Goal: Information Seeking & Learning: Learn about a topic

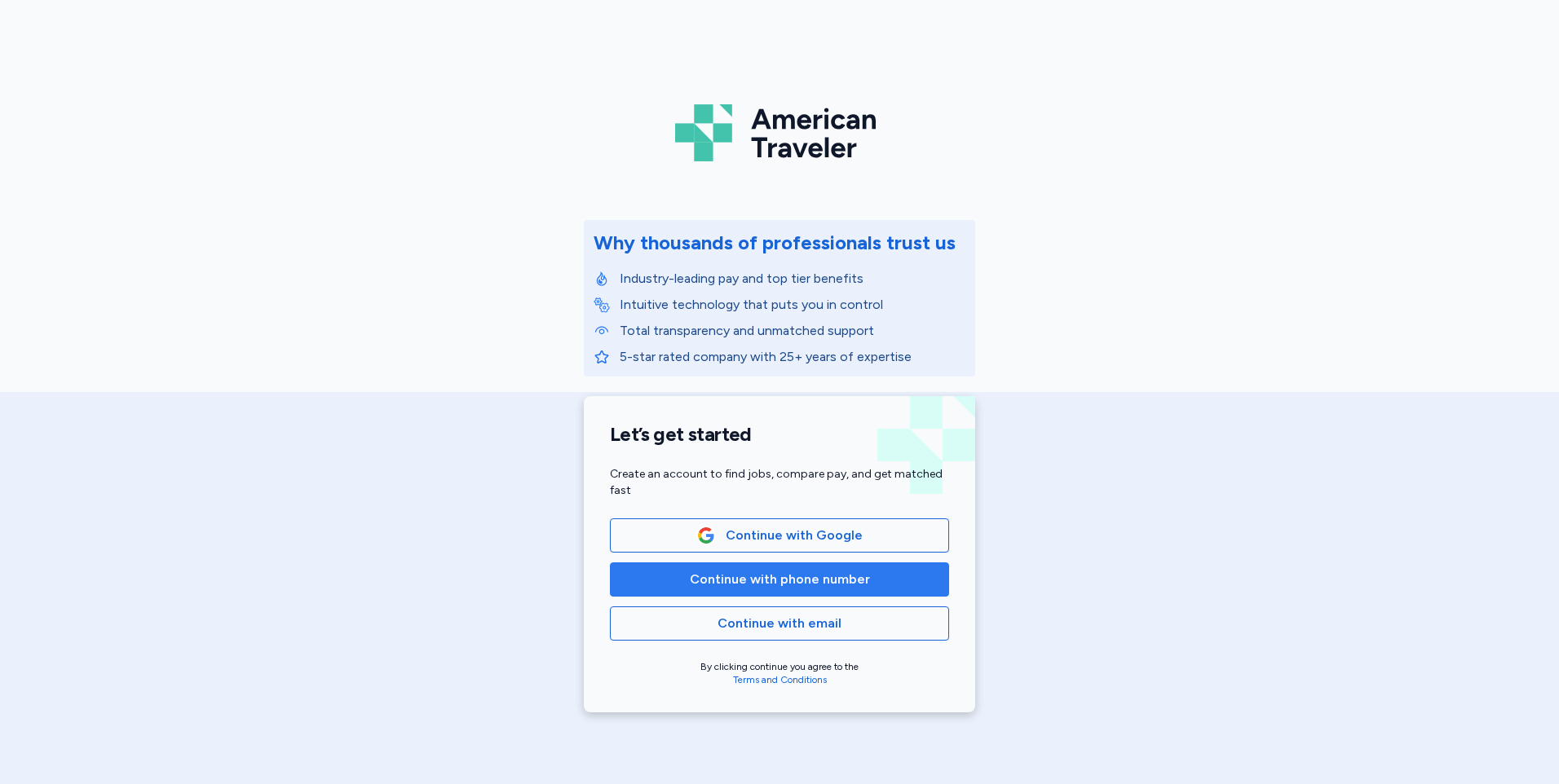
click at [751, 585] on span "Continue with phone number" at bounding box center [780, 580] width 180 height 20
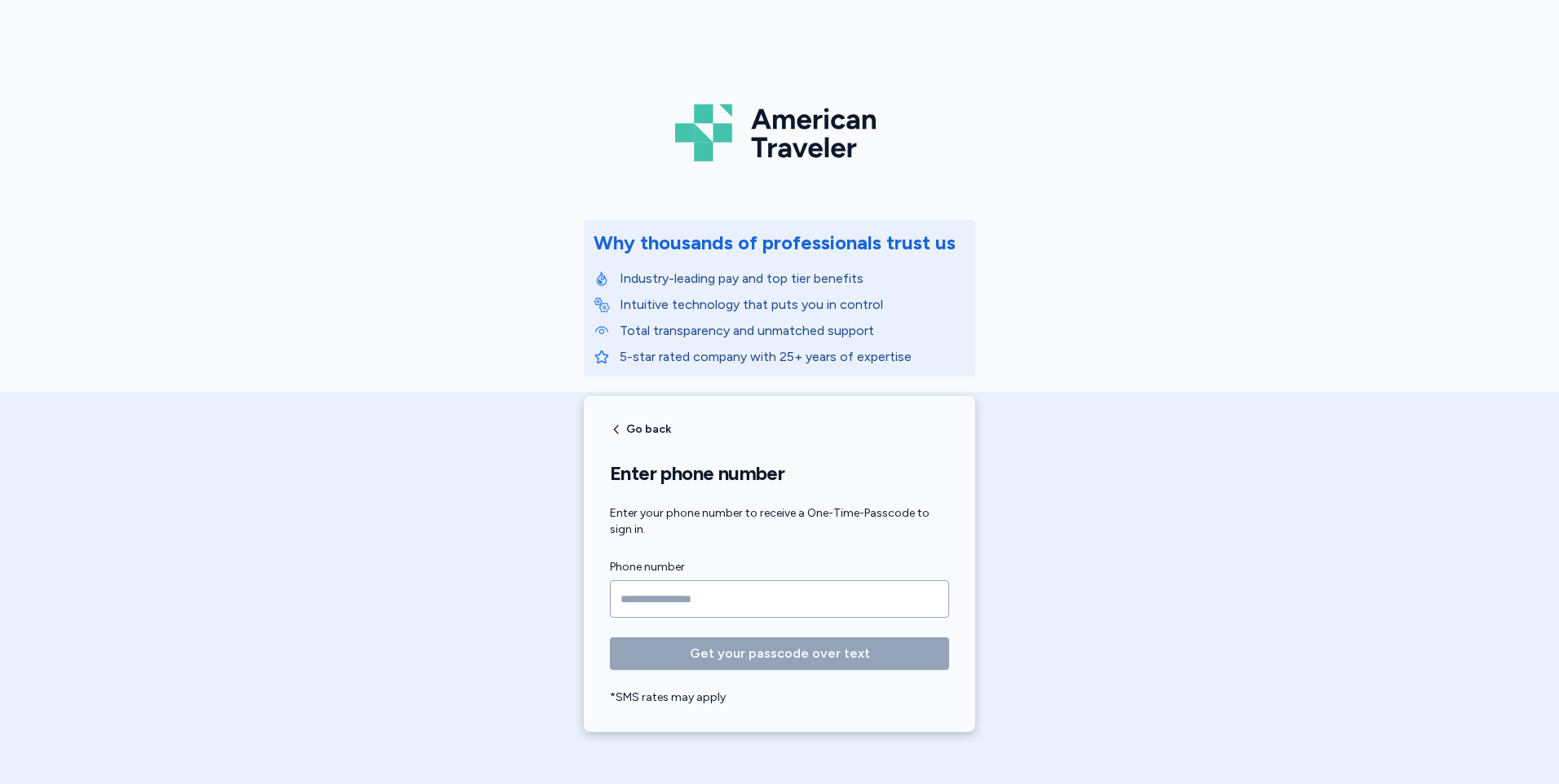
click at [655, 597] on input "Phone number" at bounding box center [780, 599] width 339 height 37
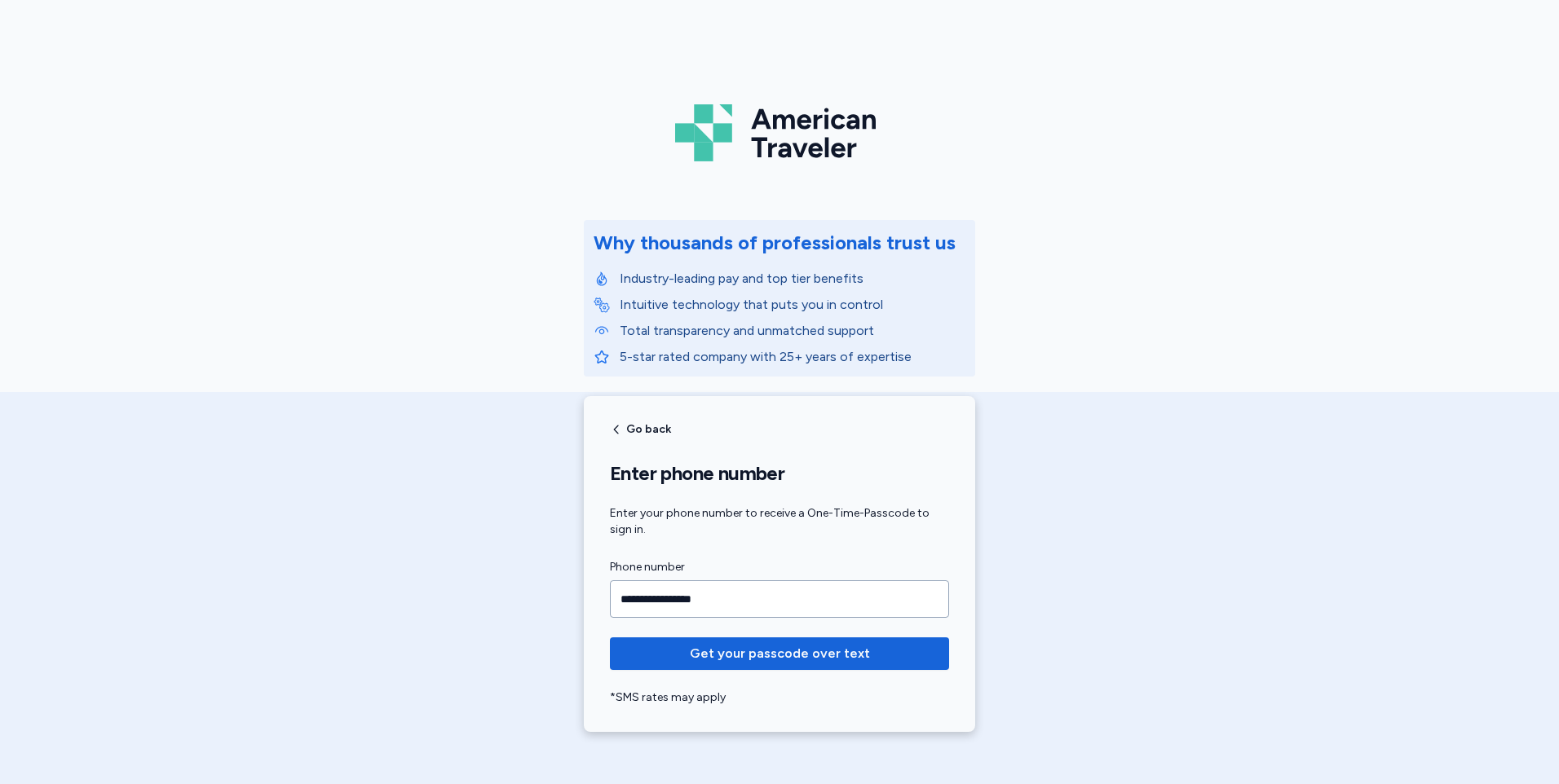
type input "**********"
click at [610, 637] on button "Get your passcode over text" at bounding box center [780, 653] width 339 height 33
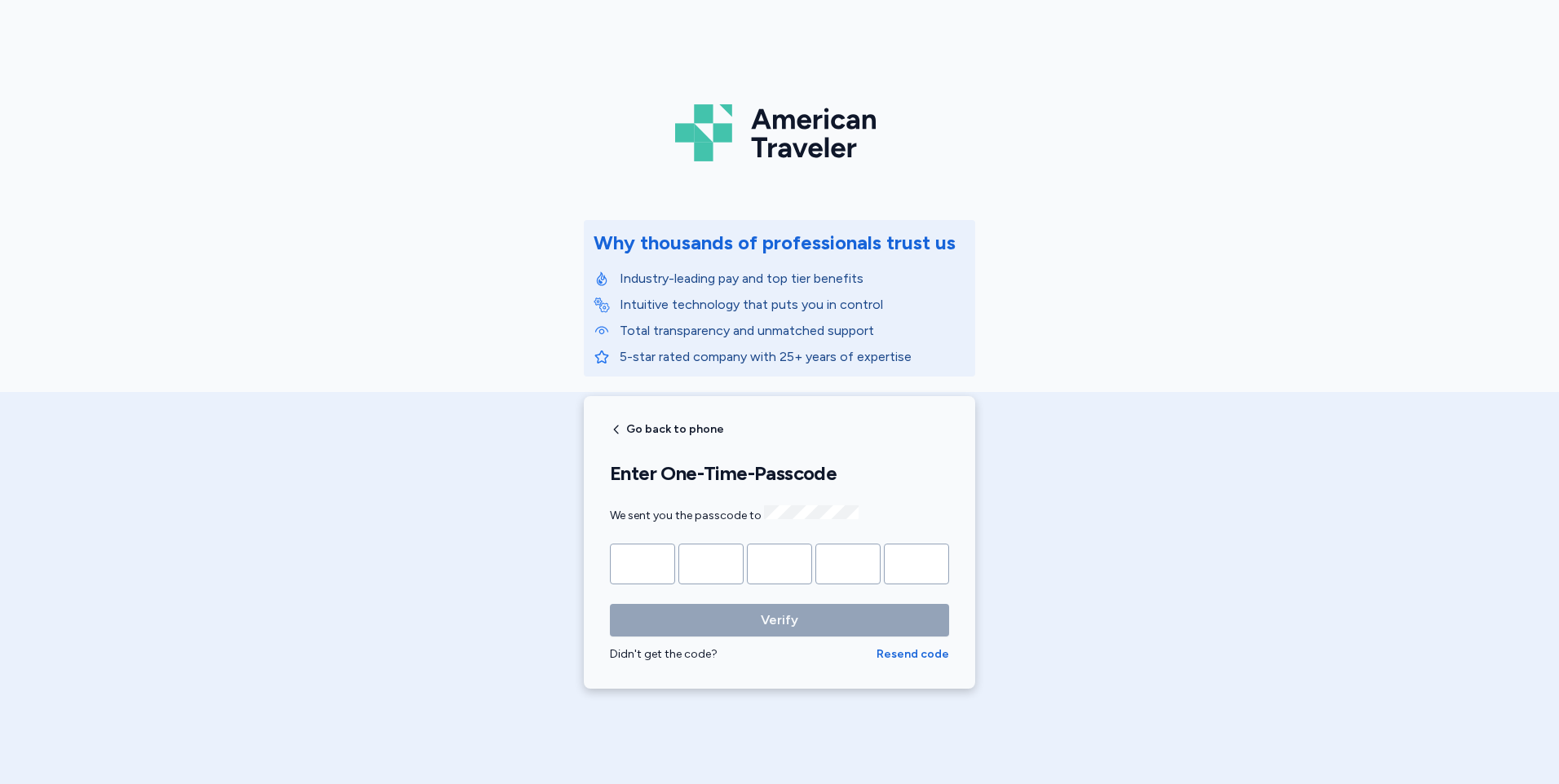
type input "*"
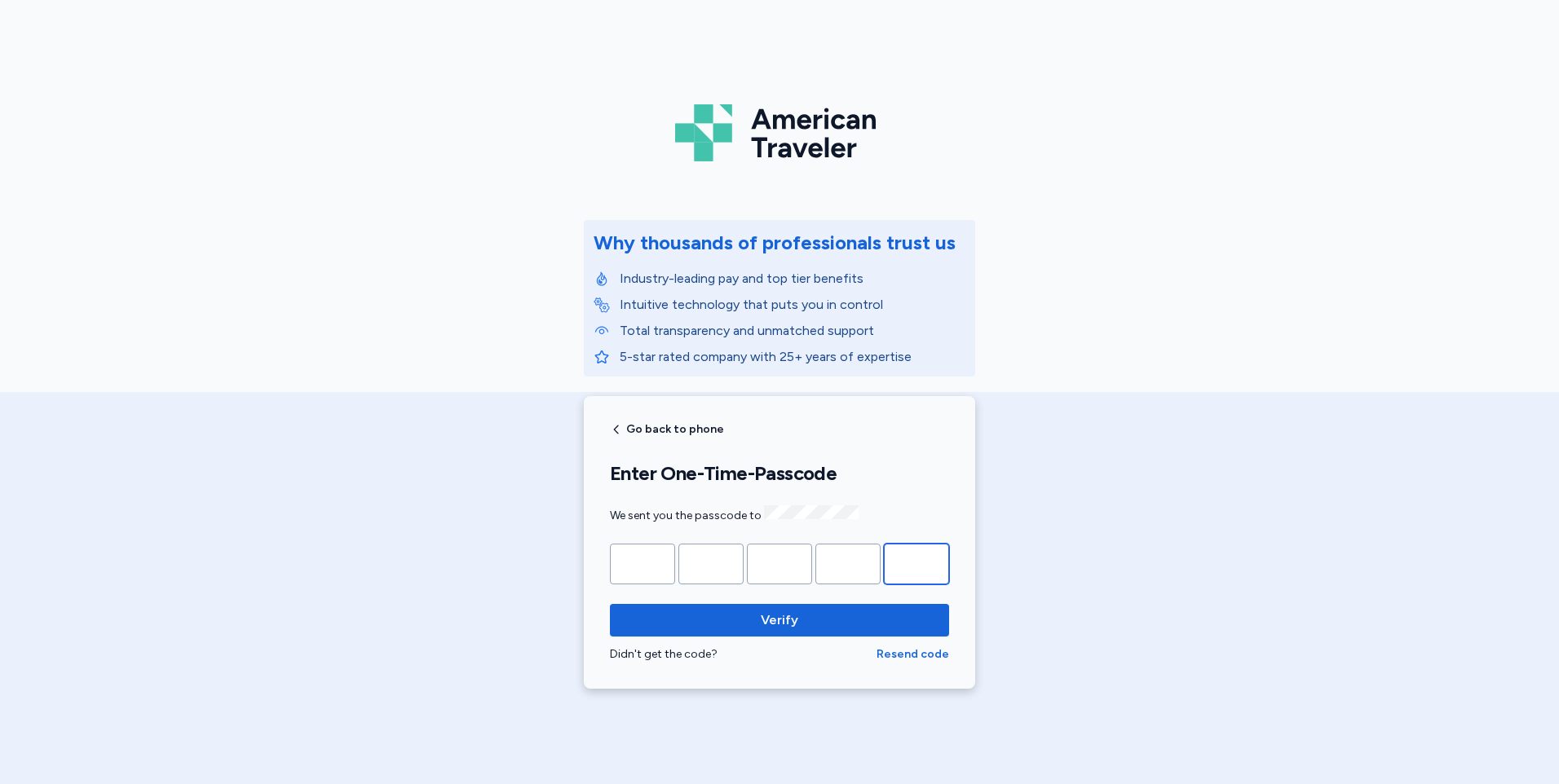
type input "*"
click at [610, 604] on button "Verify" at bounding box center [780, 620] width 339 height 33
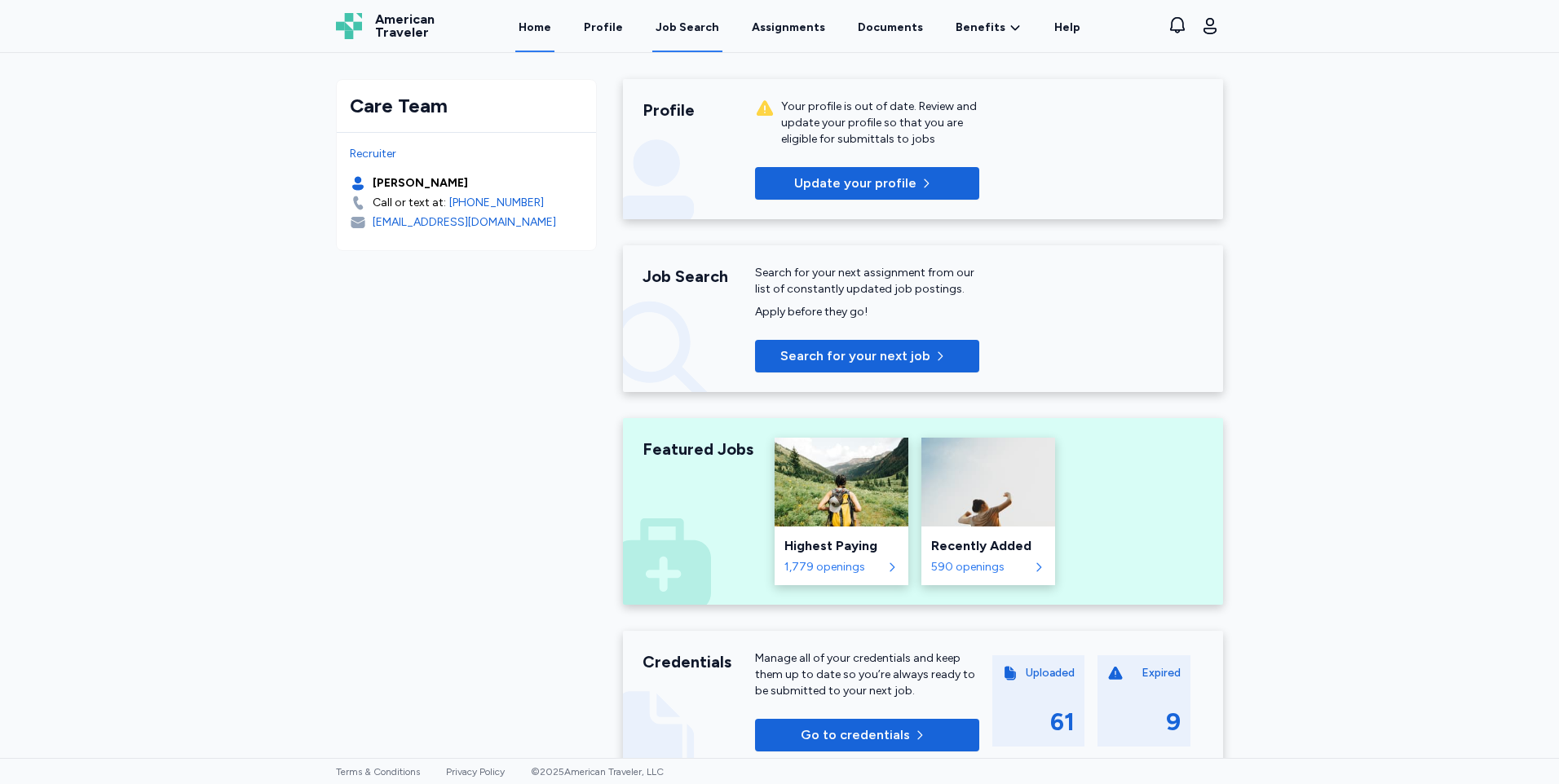
click at [696, 28] on div "Job Search" at bounding box center [688, 28] width 64 height 16
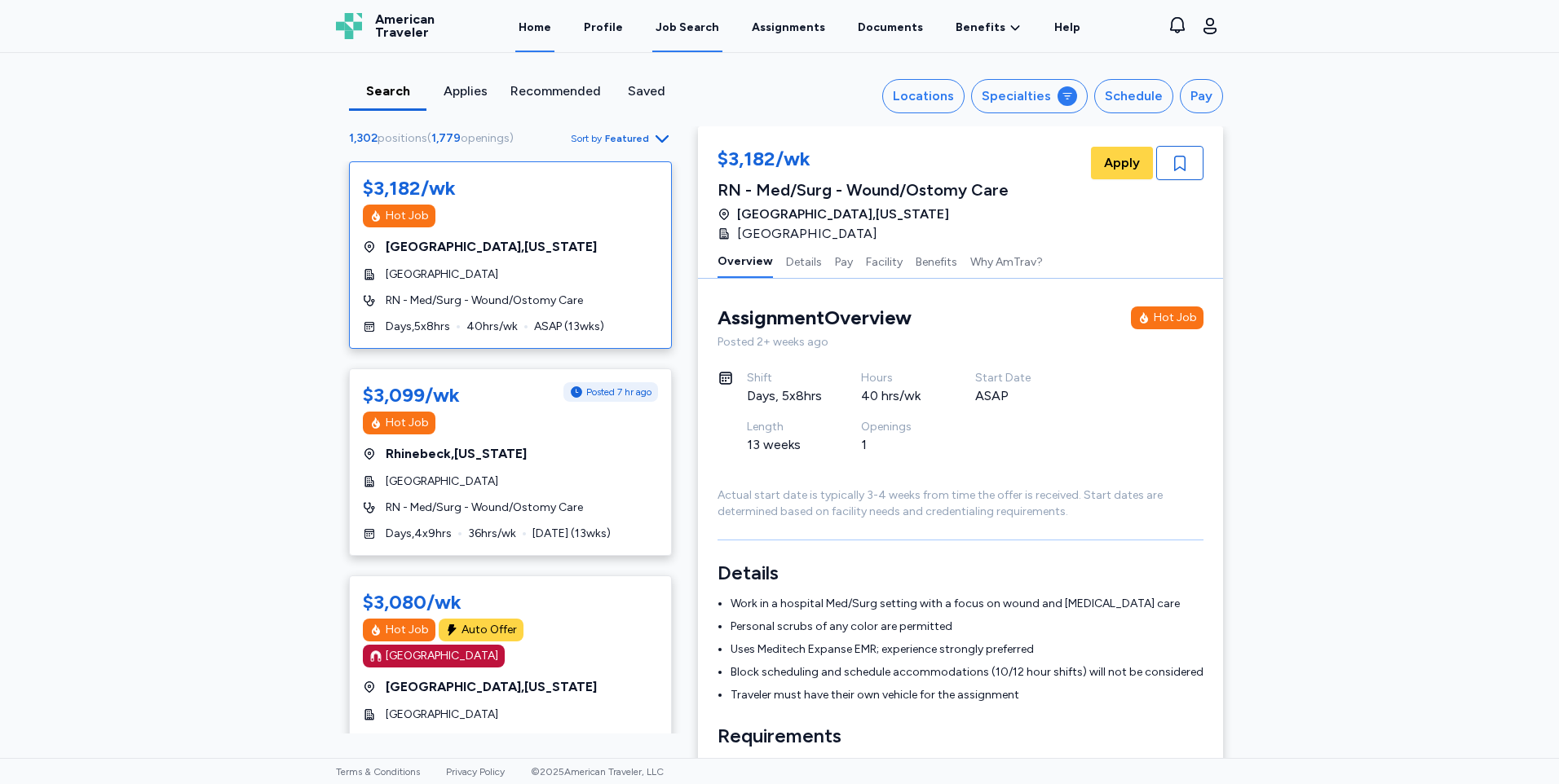
click at [554, 28] on link "Home" at bounding box center [535, 27] width 39 height 51
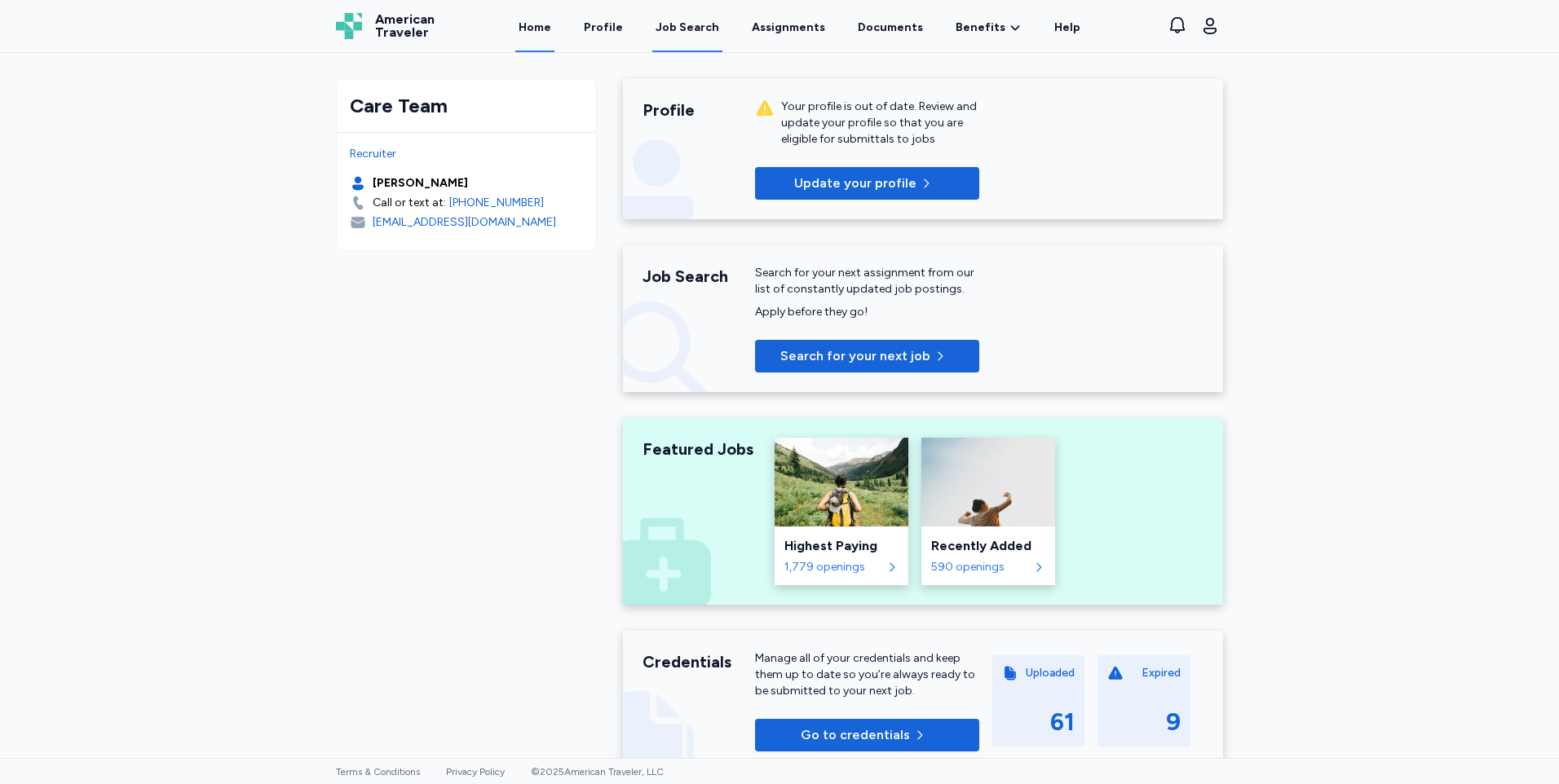
click at [681, 35] on div "Job Search" at bounding box center [688, 28] width 64 height 16
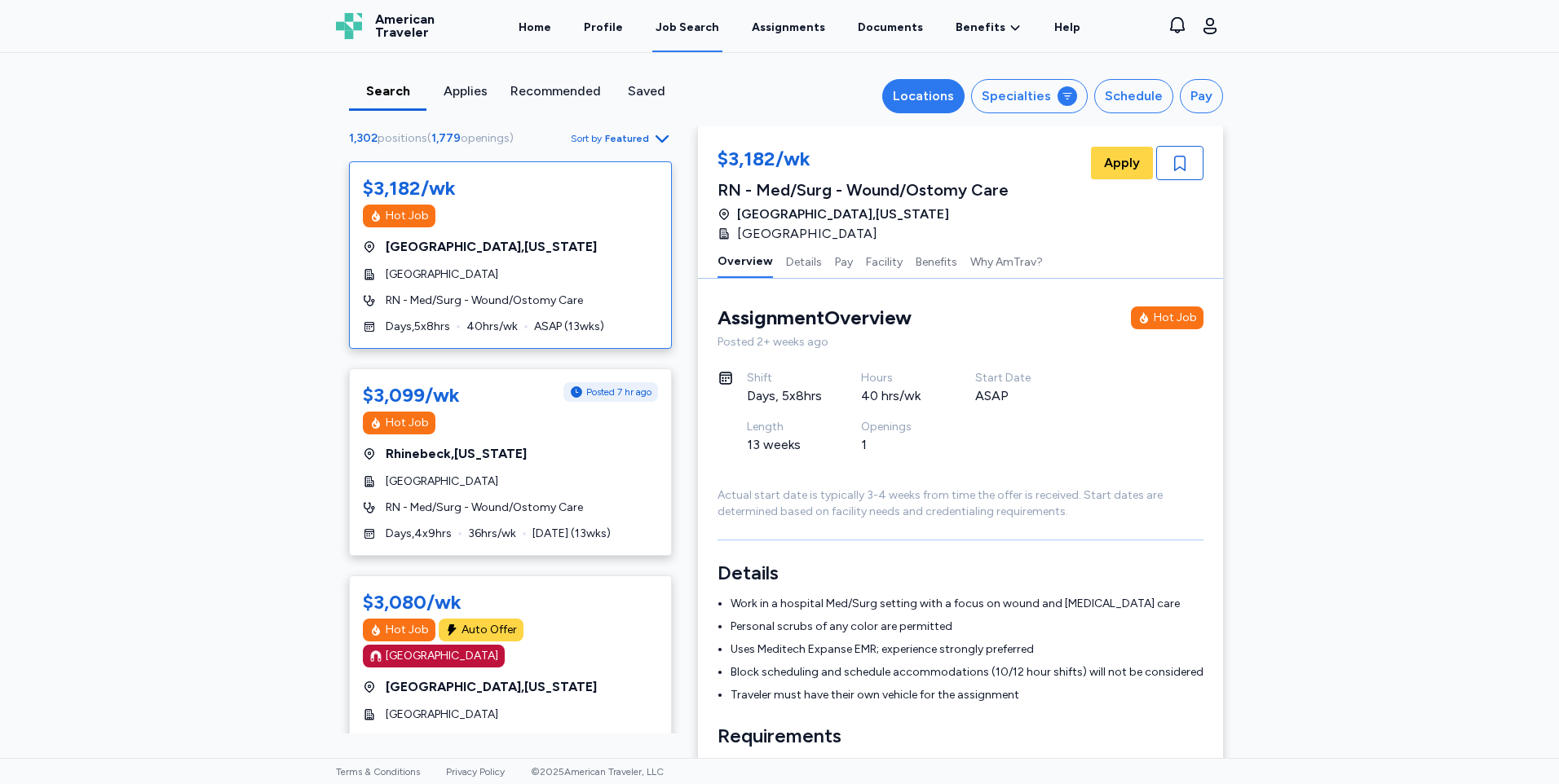
click at [927, 99] on div "Locations" at bounding box center [923, 96] width 61 height 20
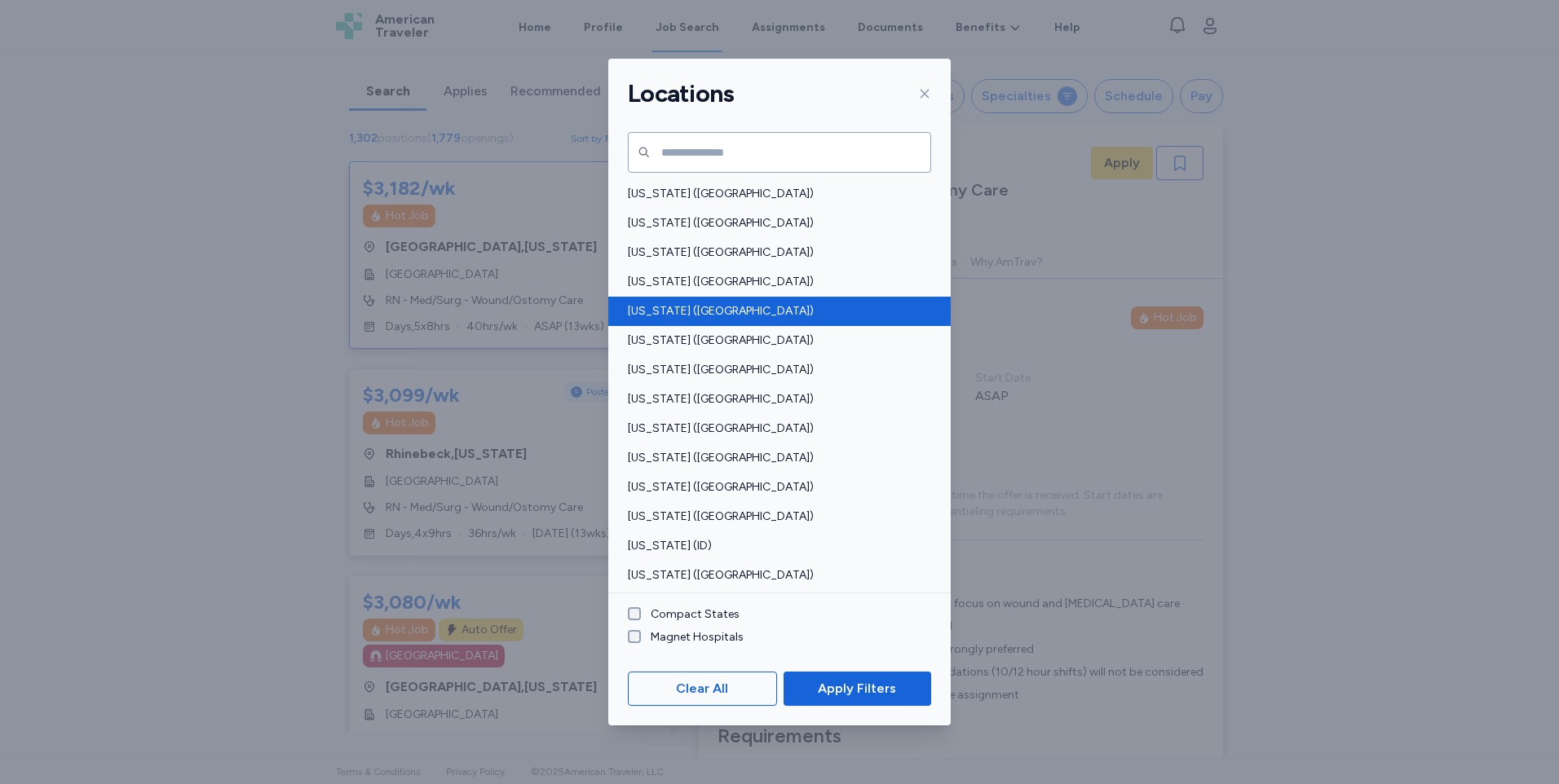
click at [656, 309] on span "[US_STATE] ([GEOGRAPHIC_DATA])" at bounding box center [775, 312] width 293 height 16
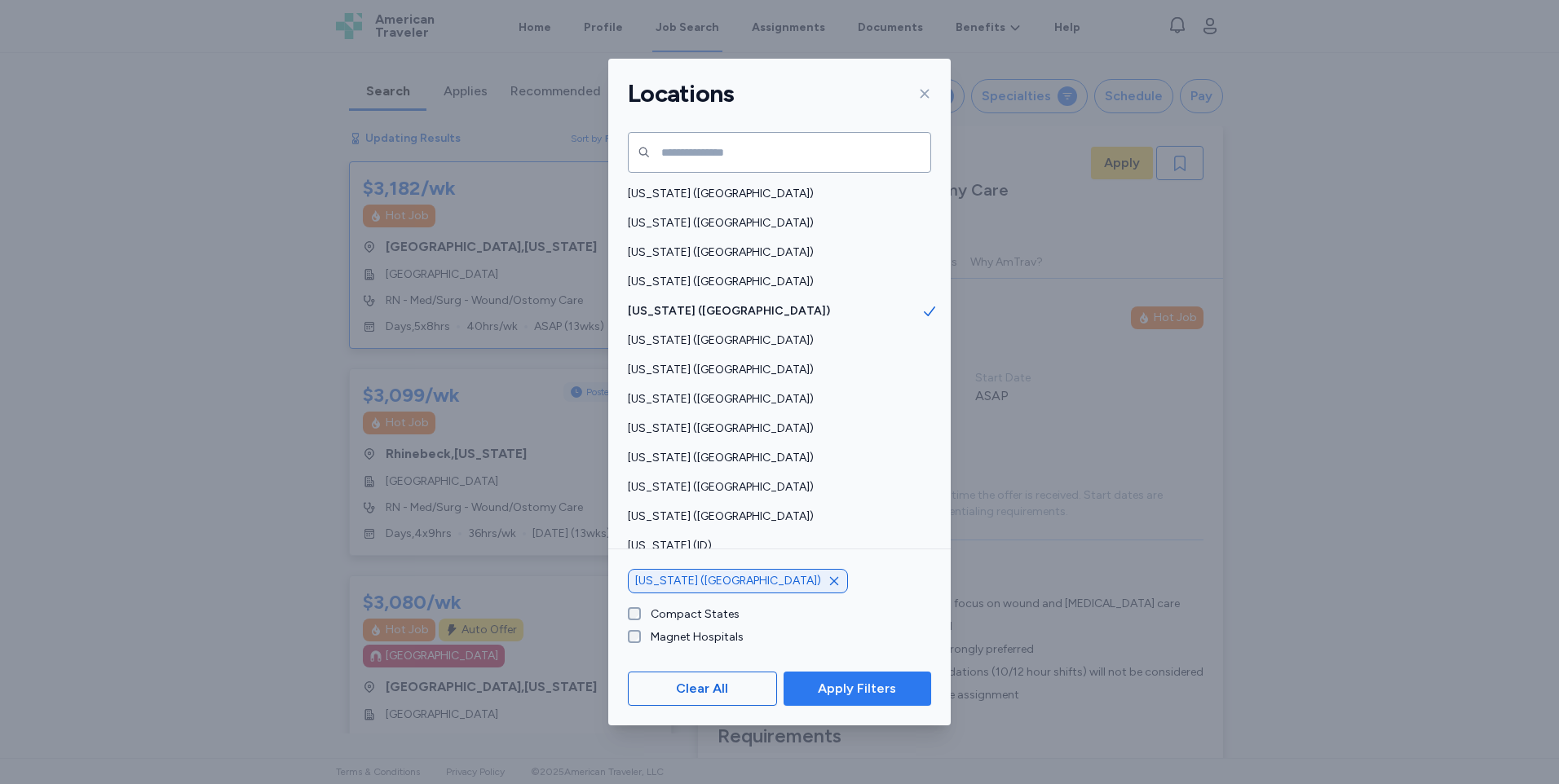
scroll to position [2, 0]
click at [801, 687] on span "Apply Filters" at bounding box center [857, 689] width 122 height 20
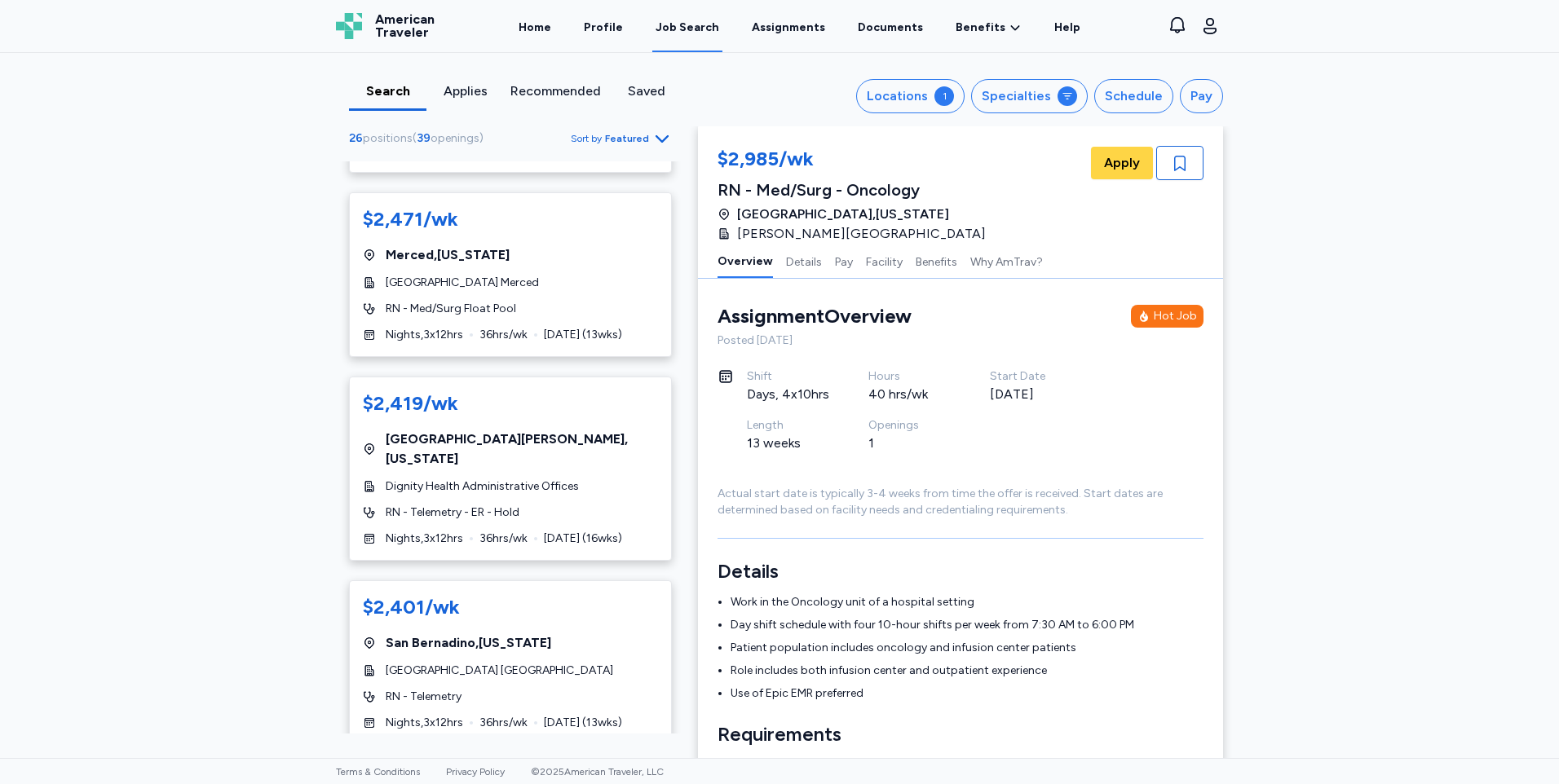
scroll to position [3505, 0]
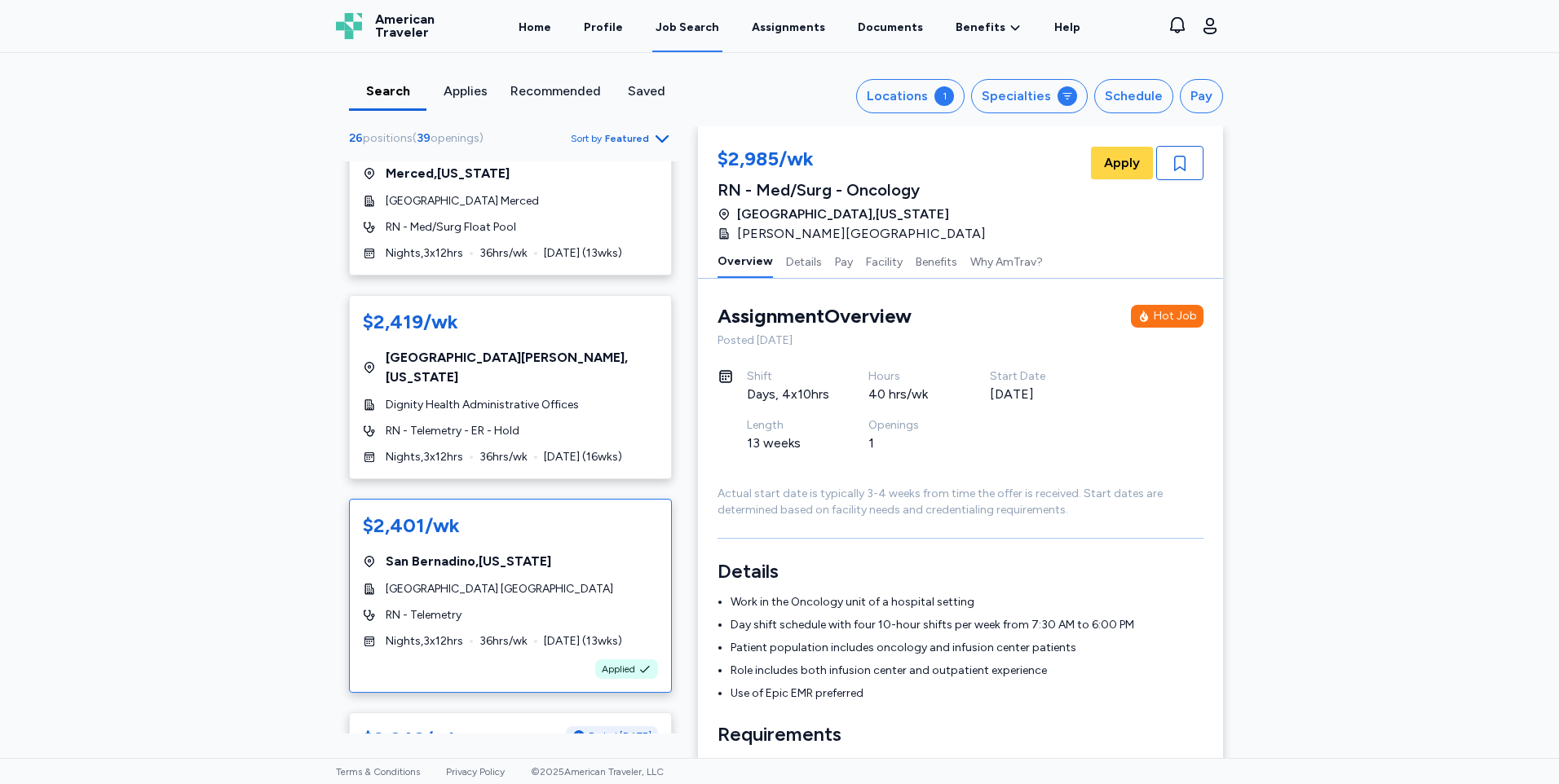
click at [505, 499] on div "$2,401/wk [GEOGRAPHIC_DATA] , [US_STATE][GEOGRAPHIC_DATA] [GEOGRAPHIC_DATA] RN …" at bounding box center [511, 596] width 323 height 194
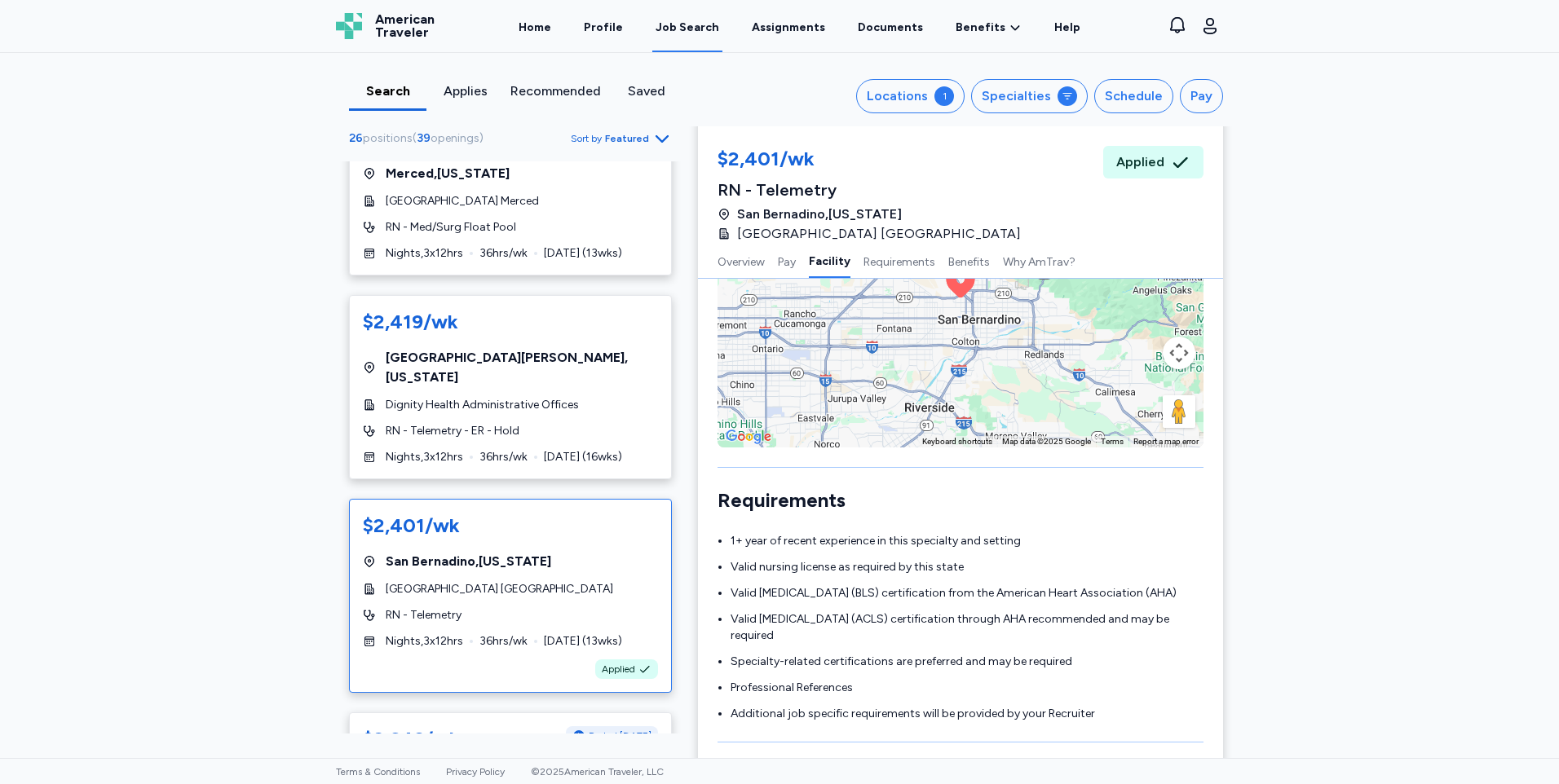
scroll to position [1550, 0]
